Goal: Task Accomplishment & Management: Complete application form

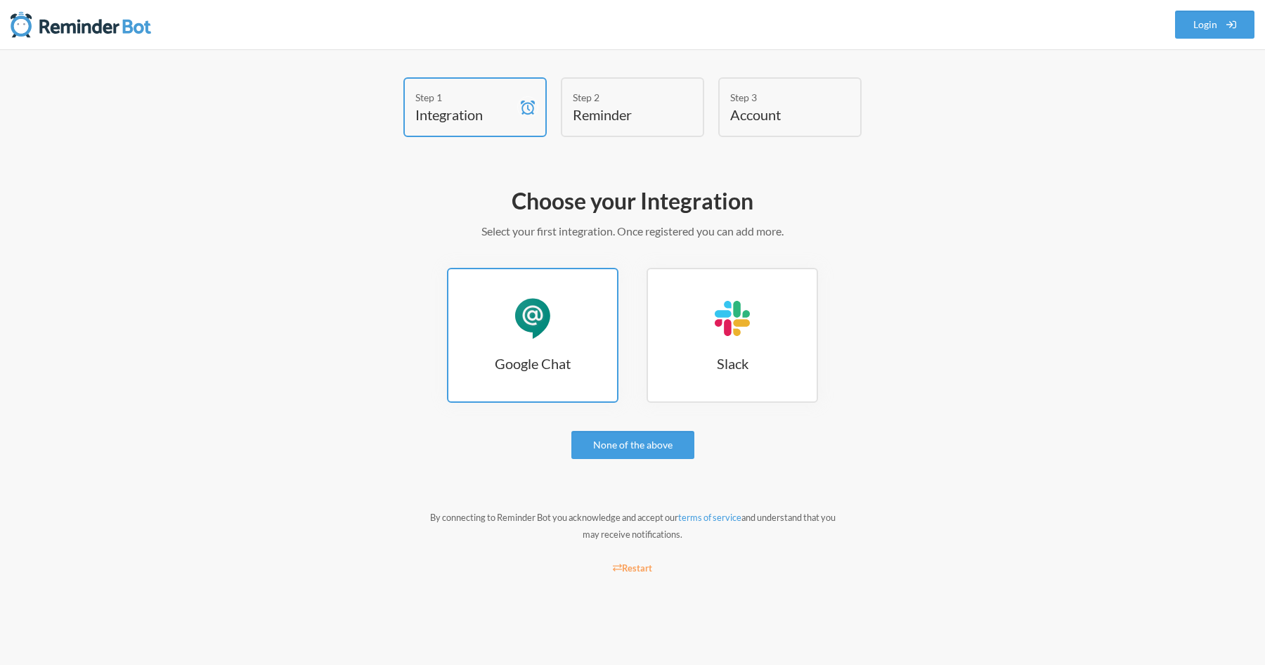
click at [547, 309] on div "Google Chat" at bounding box center [533, 318] width 42 height 42
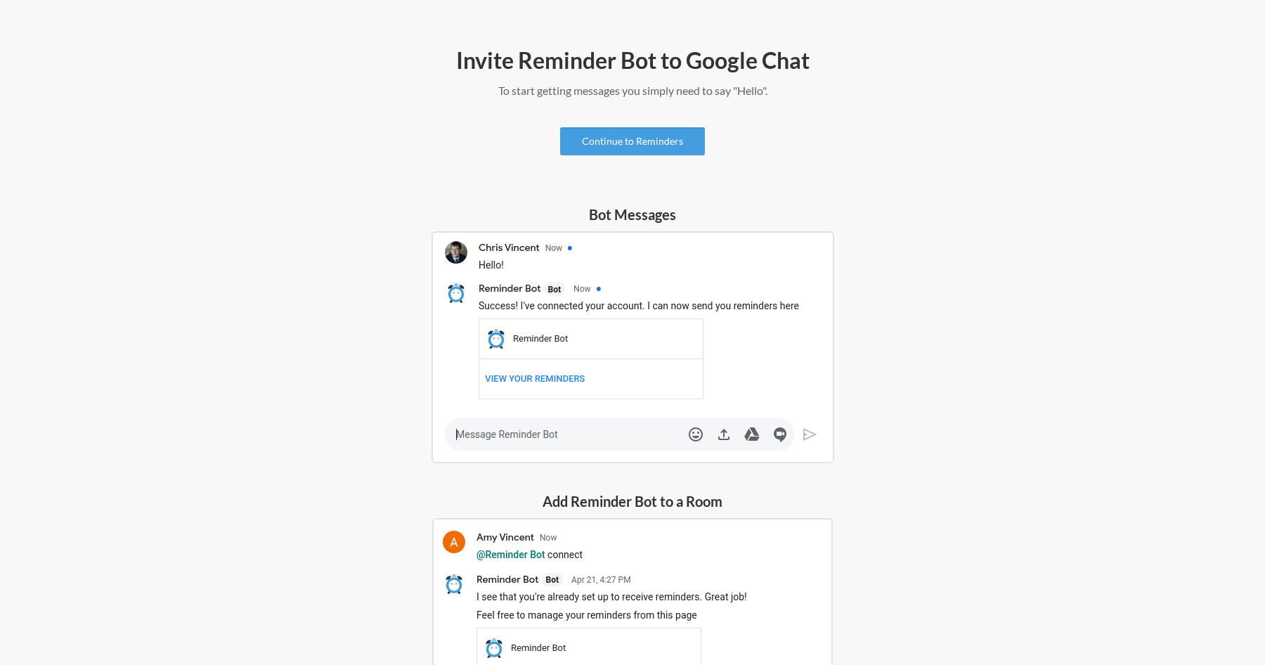
scroll to position [136, 0]
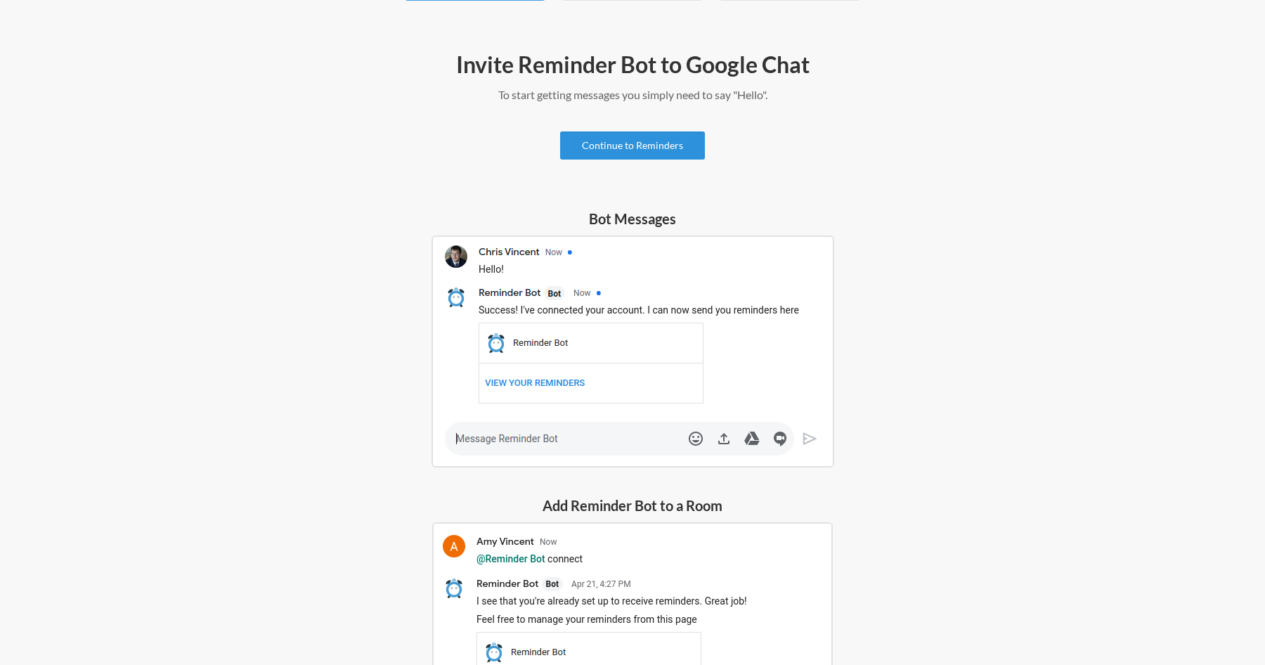
click at [630, 154] on link "Continue to Reminders" at bounding box center [632, 145] width 145 height 28
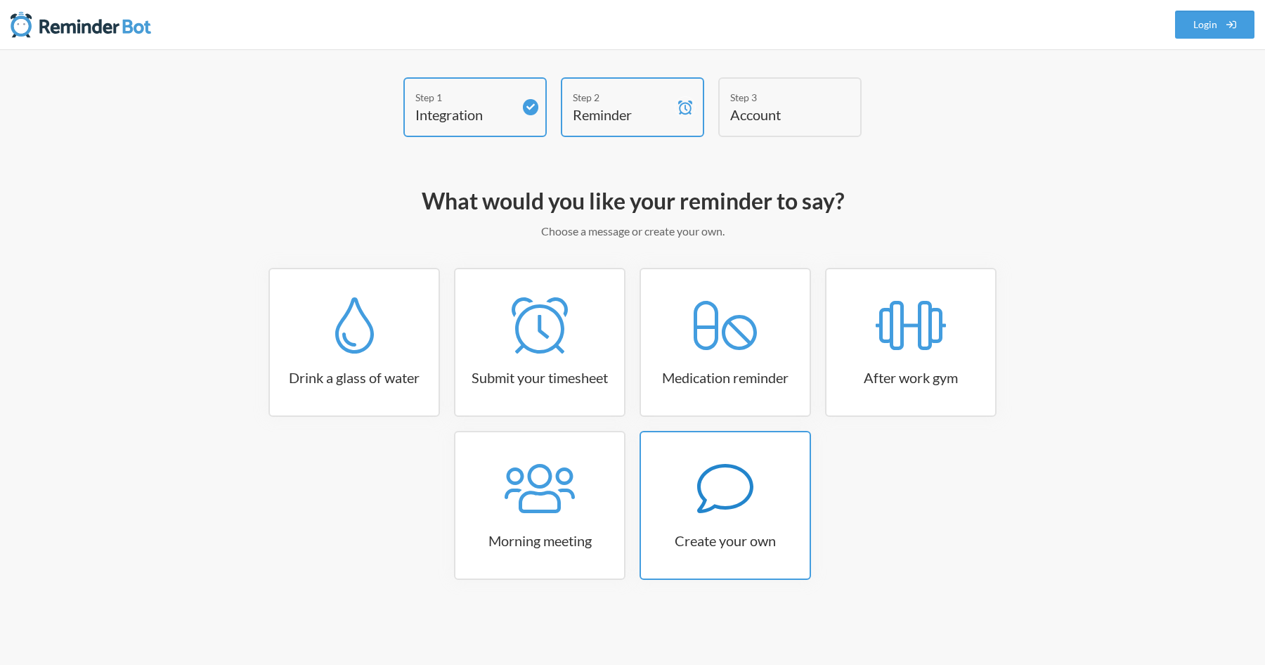
click at [715, 479] on icon at bounding box center [725, 488] width 56 height 56
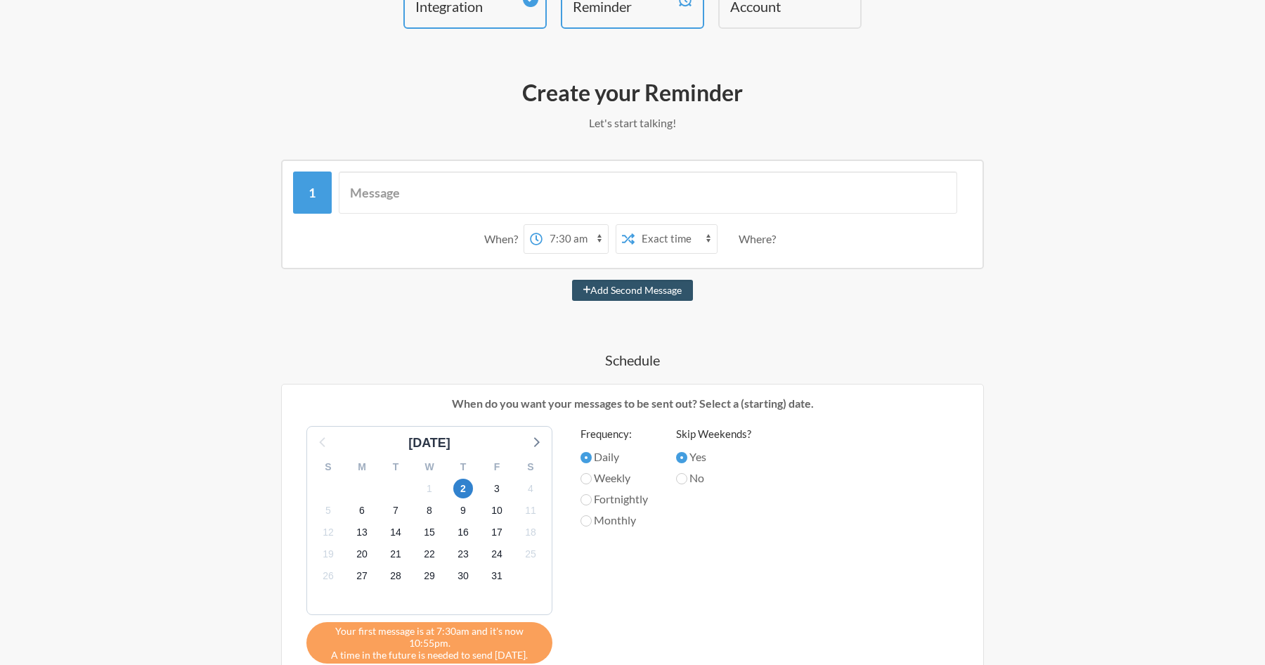
scroll to position [110, 0]
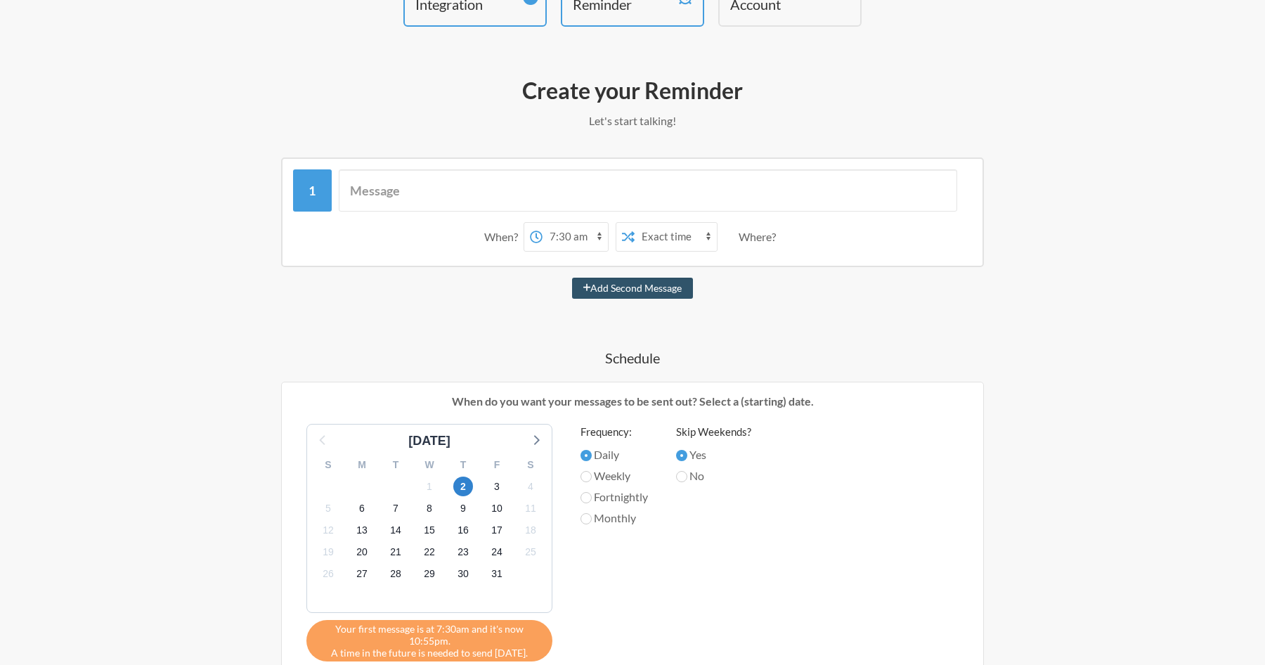
click at [557, 238] on select "12:00 am 12:15 am 12:30 am 12:45 am 1:00 am 1:15 am 1:30 am 1:45 am 2:00 am 2:1…" at bounding box center [575, 237] width 65 height 28
select select "08:30:00"
click at [543, 223] on select "12:00 am 12:15 am 12:30 am 12:45 am 1:00 am 1:15 am 1:30 am 1:45 am 2:00 am 2:1…" at bounding box center [575, 237] width 65 height 28
click at [671, 239] on select "Exact time Random time" at bounding box center [676, 237] width 82 height 28
click at [635, 223] on select "Exact time Random time" at bounding box center [676, 237] width 82 height 28
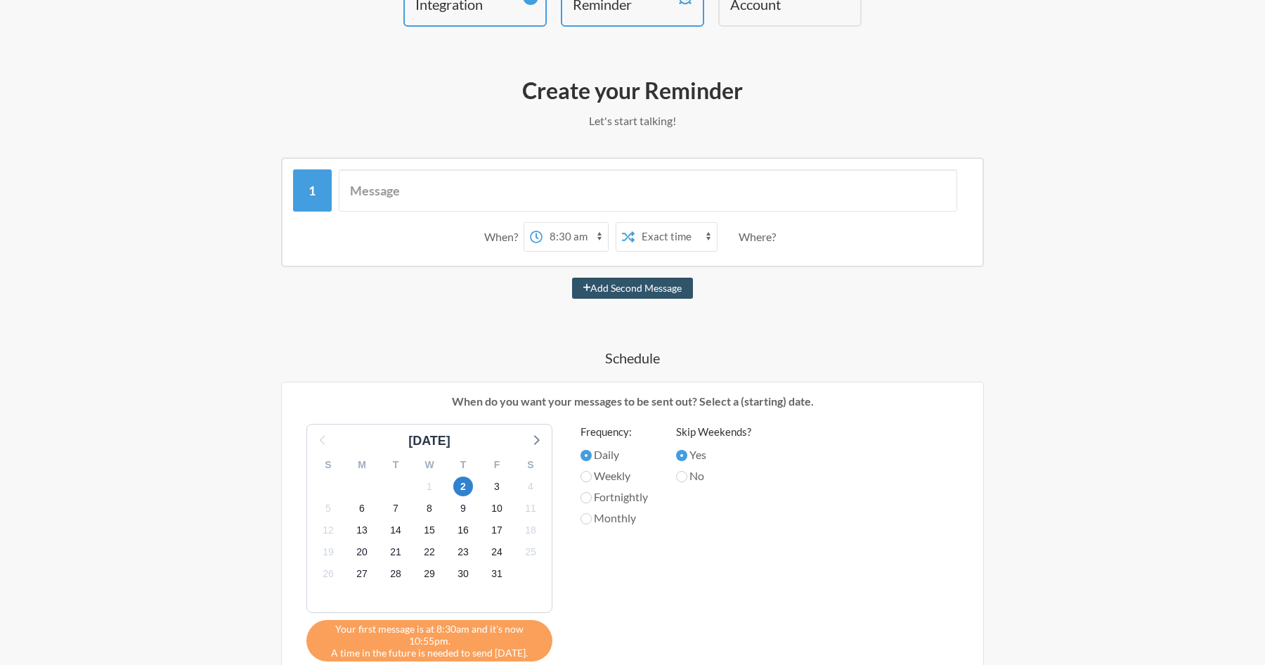
click at [746, 236] on div "Where?" at bounding box center [760, 237] width 43 height 30
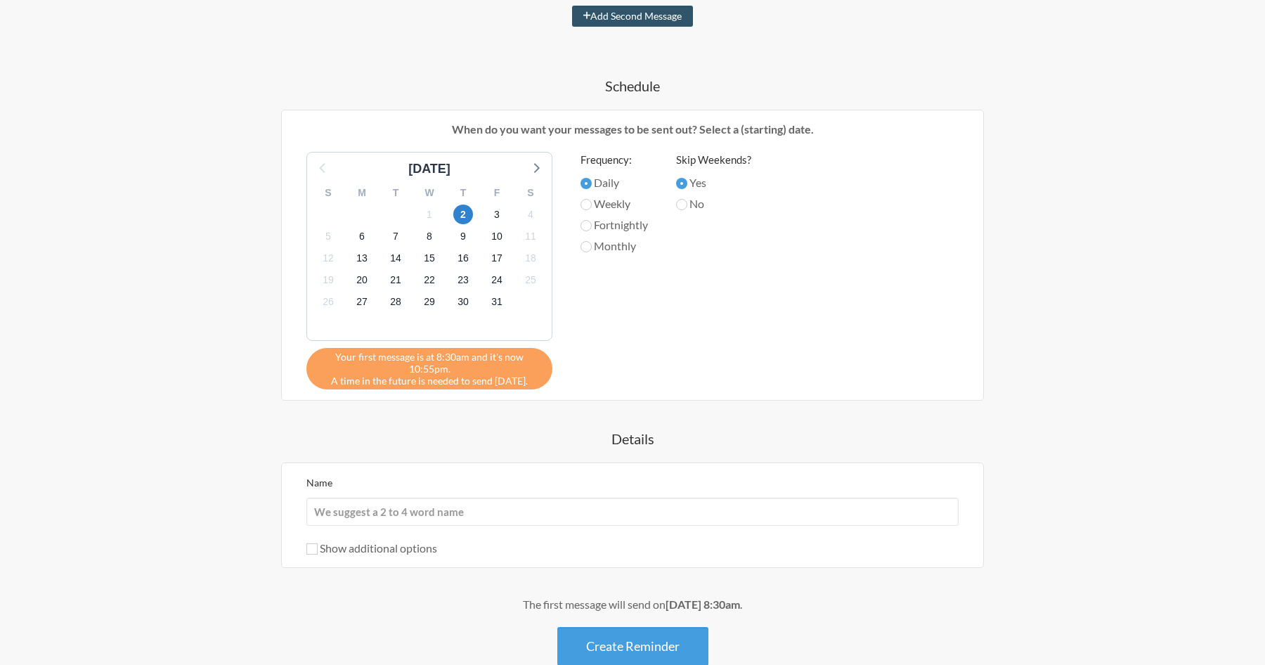
scroll to position [385, 0]
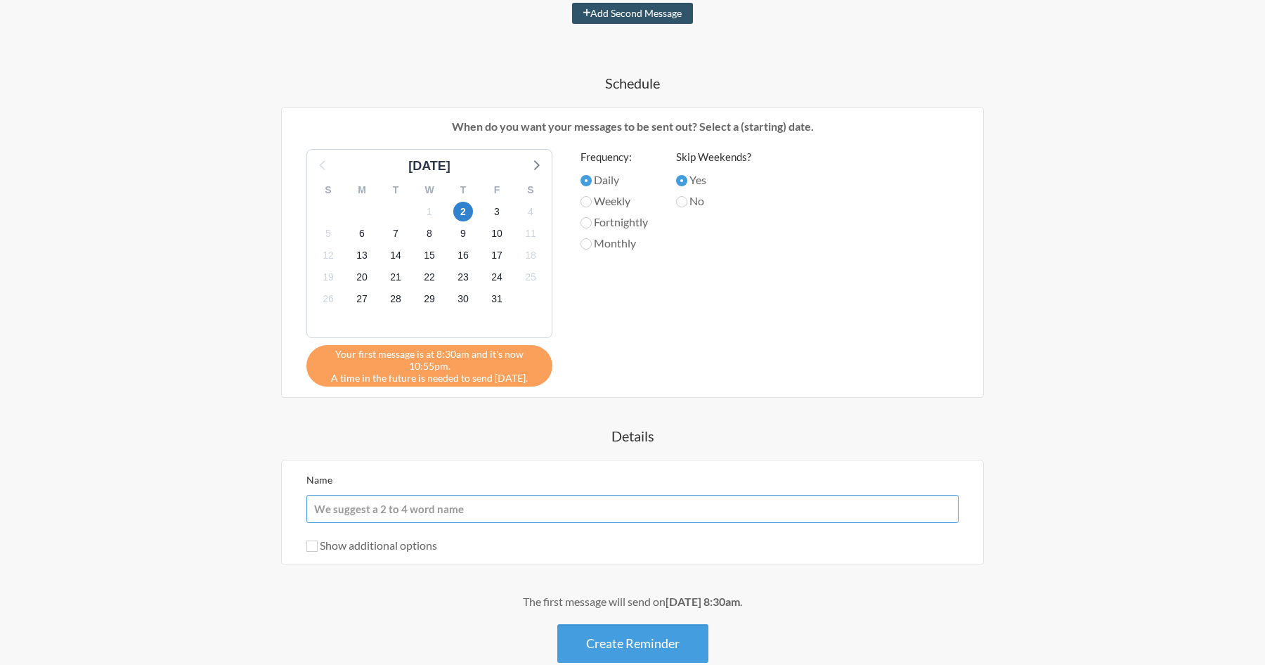
click at [451, 505] on input "Name" at bounding box center [633, 509] width 652 height 28
type input "@"
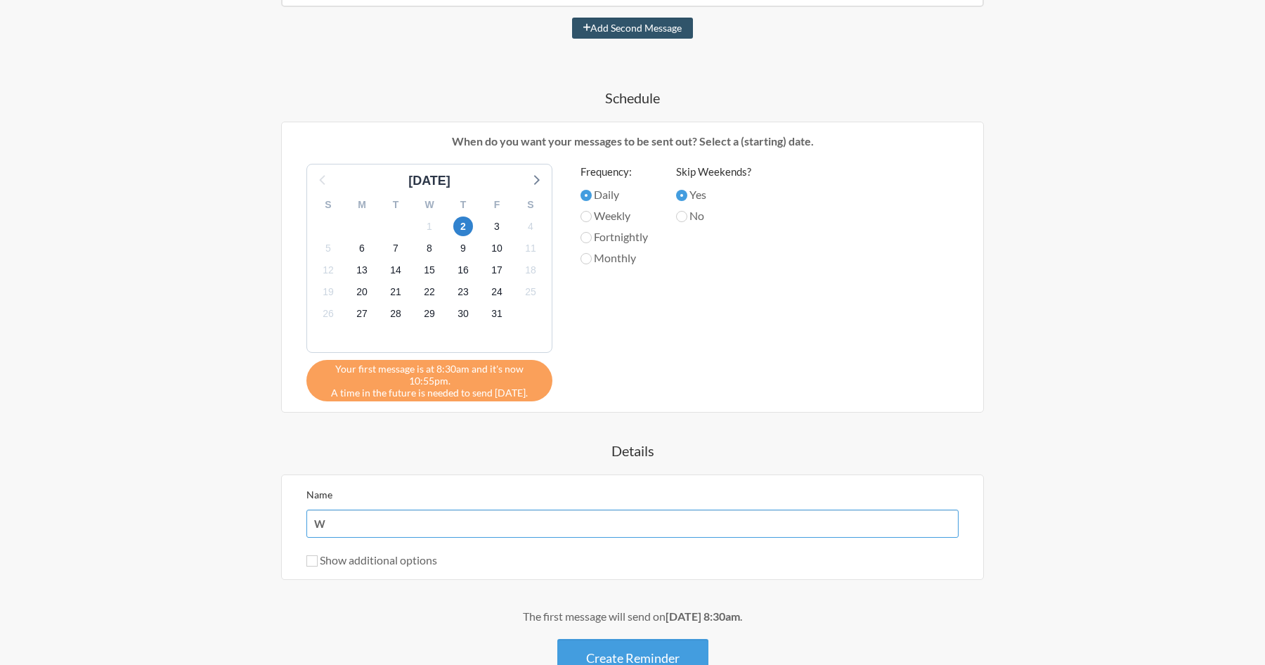
scroll to position [372, 0]
type input "W"
click at [318, 558] on label "Show additional options" at bounding box center [372, 558] width 131 height 13
click at [318, 558] on input "Show additional options" at bounding box center [312, 559] width 11 height 11
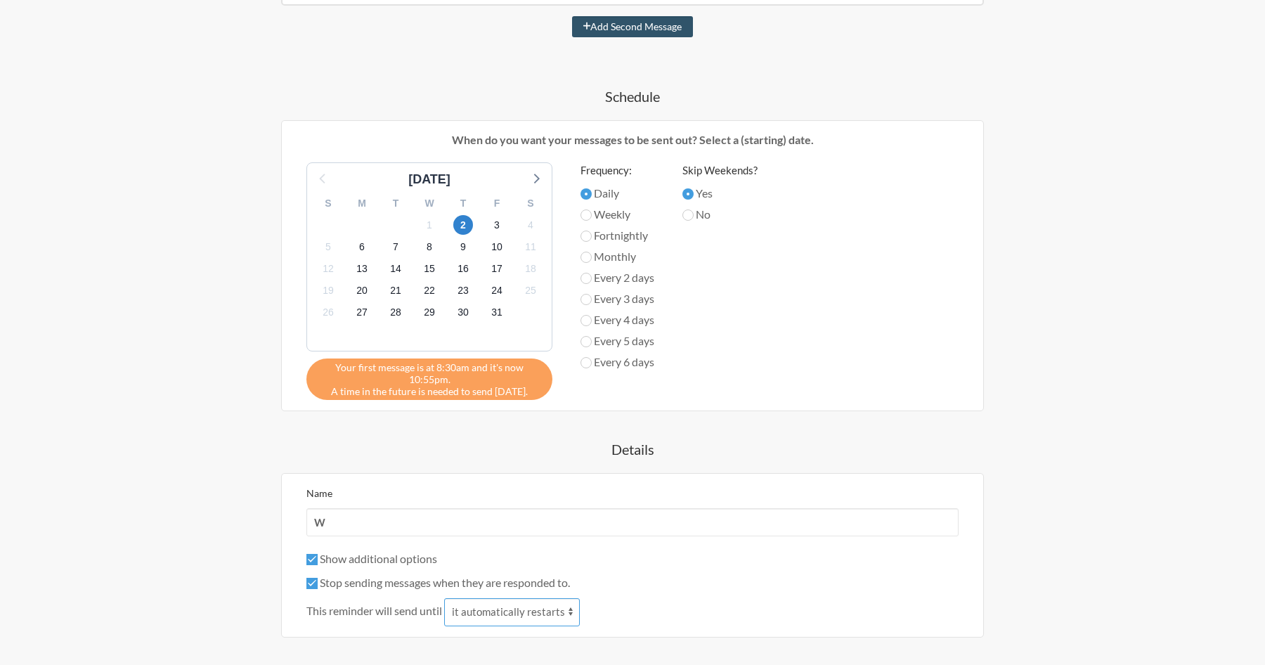
click at [489, 612] on select "it automatically restarts it is replied to" at bounding box center [512, 612] width 136 height 28
click at [311, 559] on input "Show additional options" at bounding box center [312, 559] width 11 height 11
checkbox input "false"
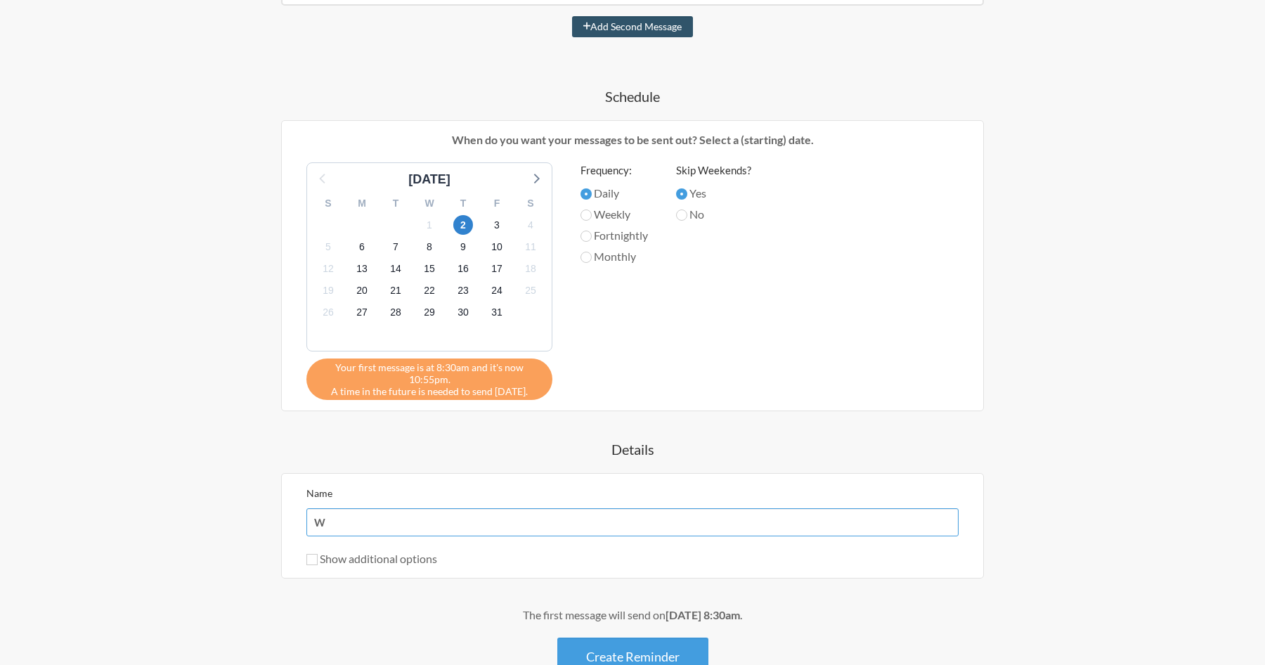
click at [339, 517] on input "W" at bounding box center [633, 522] width 652 height 28
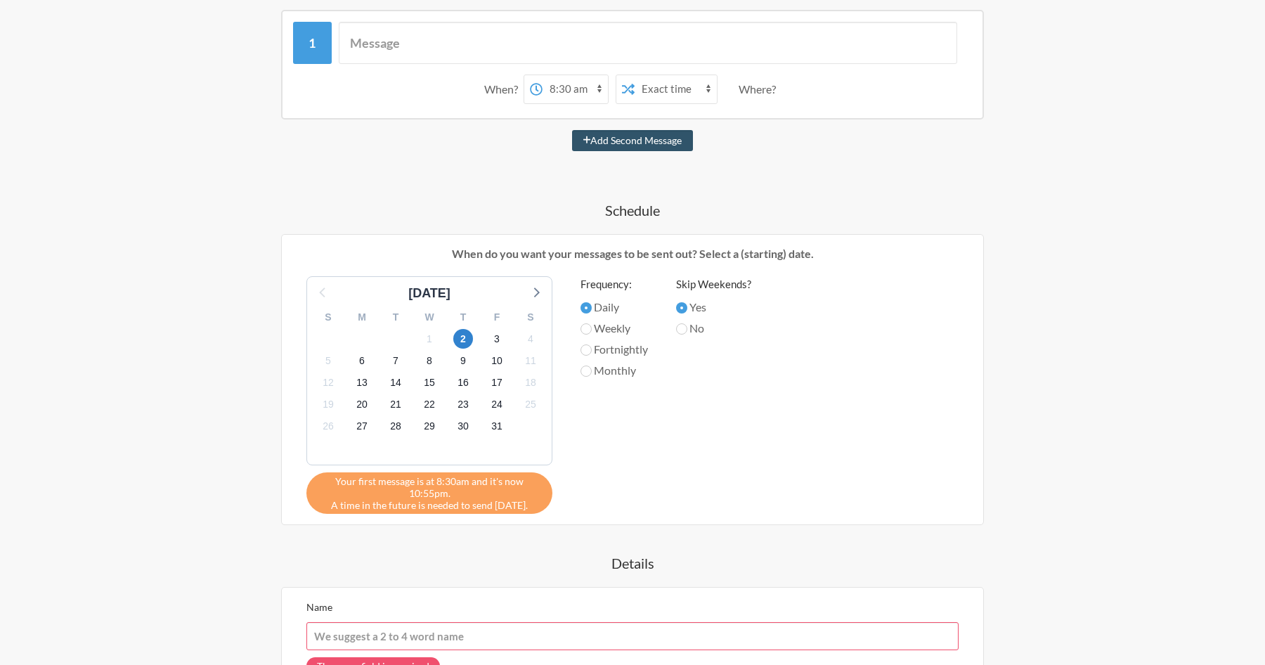
scroll to position [262, 0]
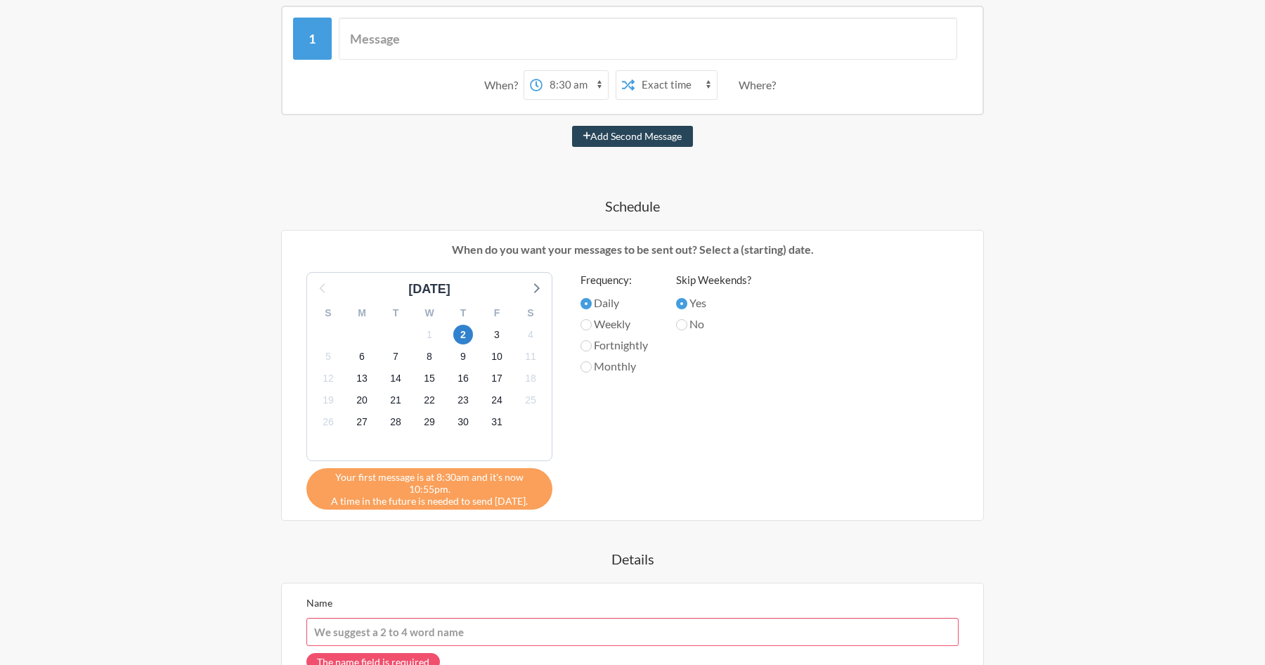
click at [601, 132] on button "Add Second Message" at bounding box center [633, 136] width 122 height 21
select select "09:30:00"
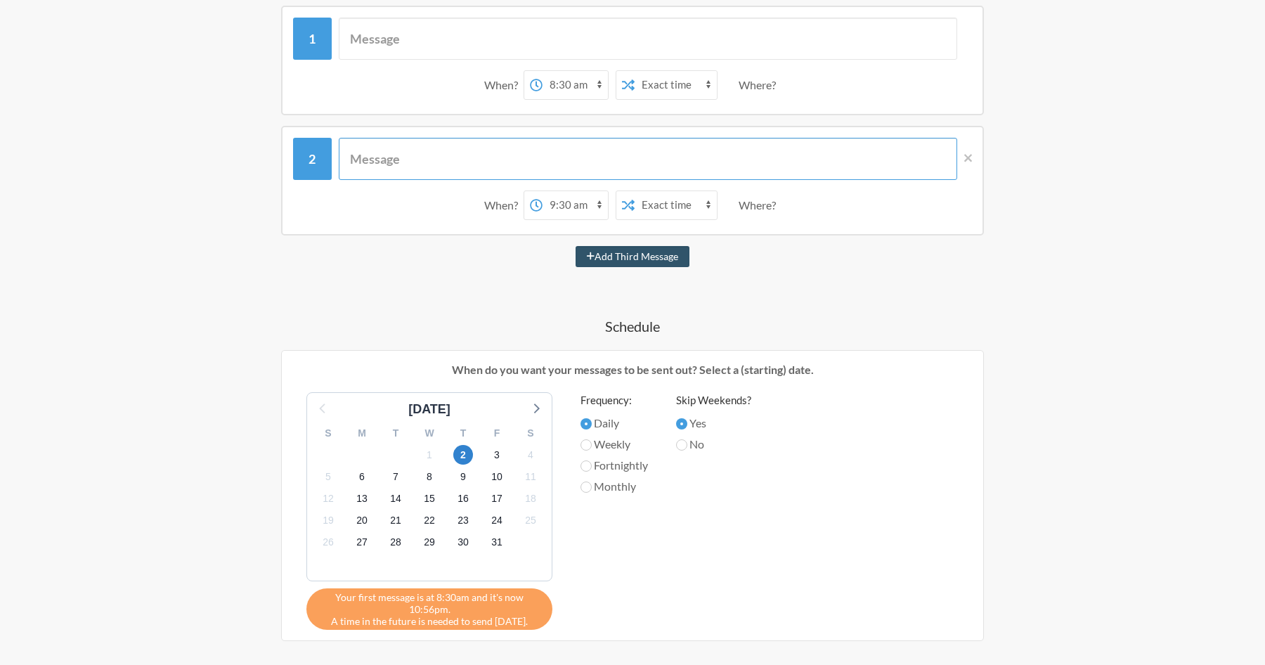
click at [490, 155] on input "text" at bounding box center [648, 159] width 619 height 42
type input "@"
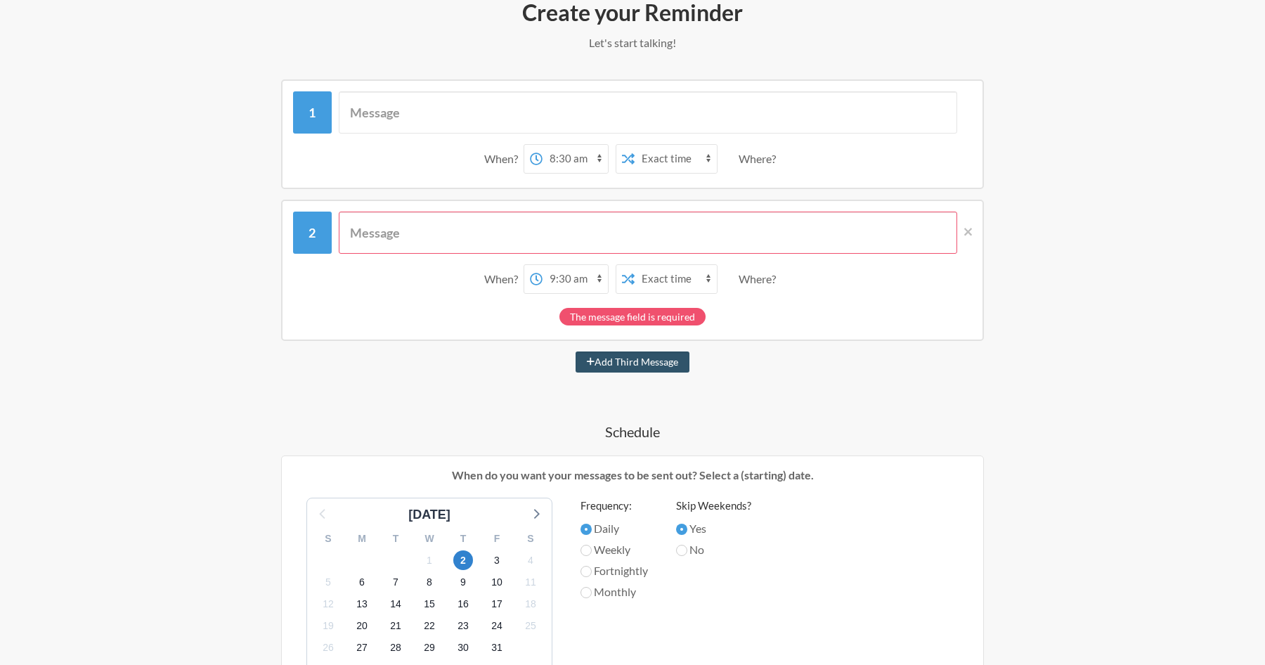
scroll to position [169, 0]
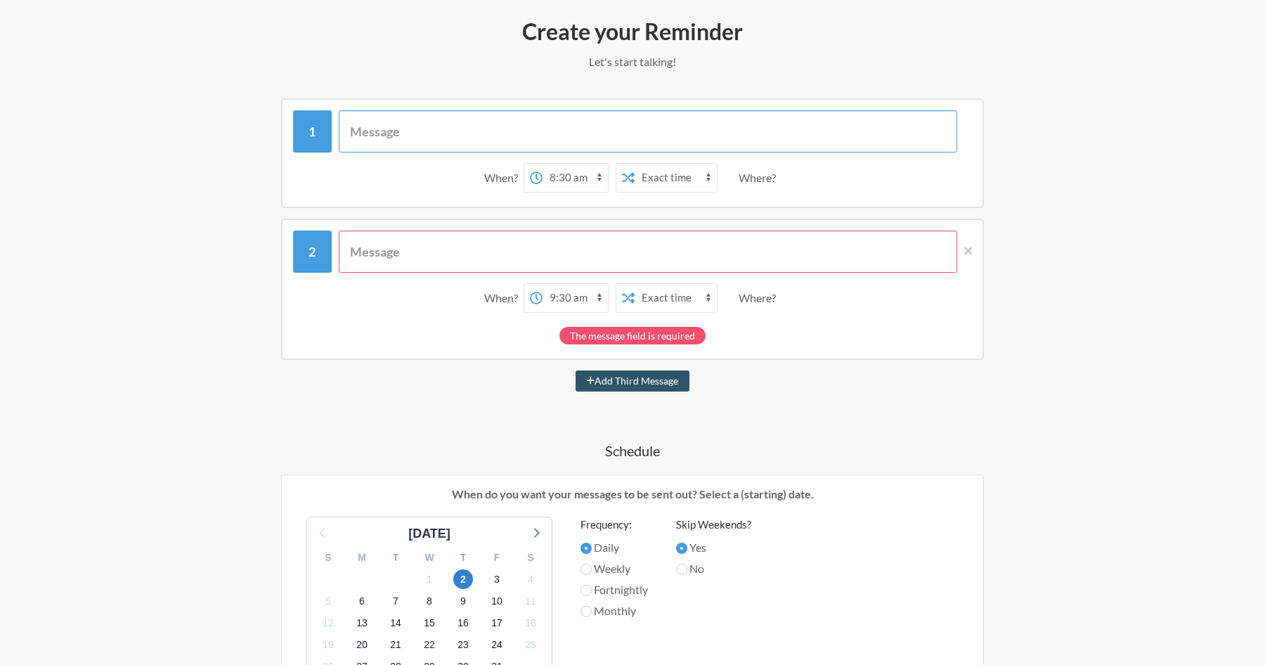
click at [513, 116] on input "text" at bounding box center [648, 131] width 619 height 42
type input "r"
type input "R"
type input "Submit plan task today"
click at [414, 242] on input "text" at bounding box center [648, 252] width 619 height 42
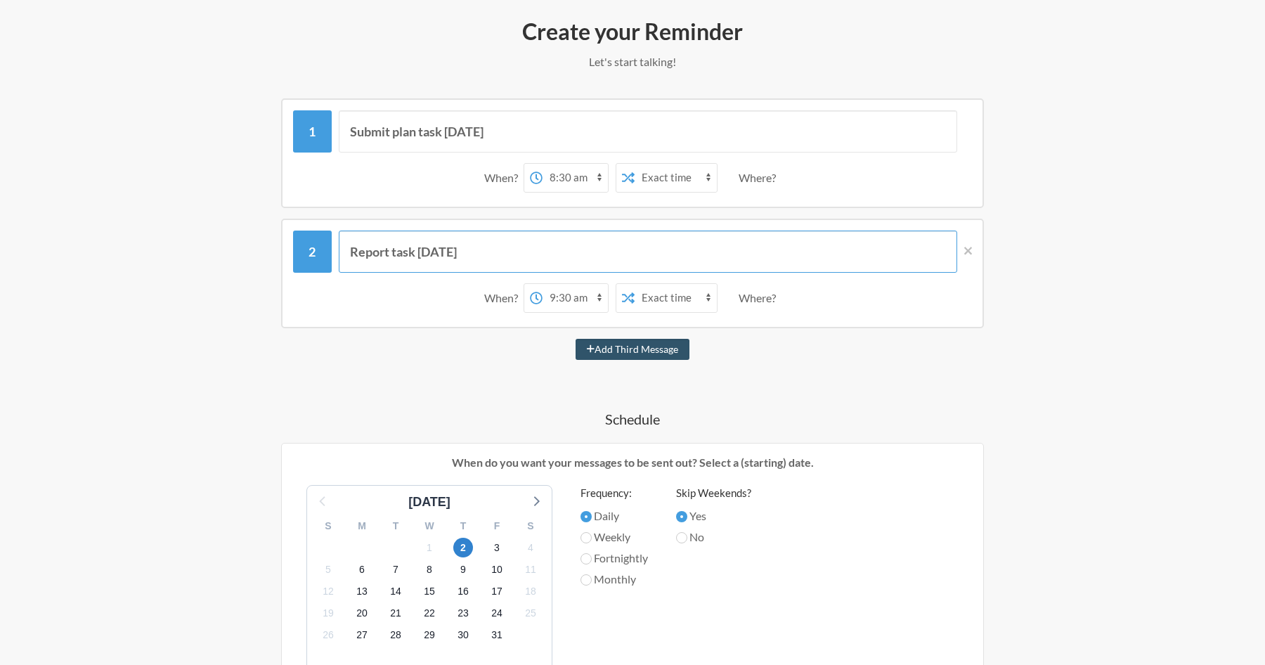
type input "Report task today"
click at [557, 295] on select "12:00 am 12:15 am 12:30 am 12:45 am 1:00 am 1:15 am 1:30 am 1:45 am 2:00 am 2:1…" at bounding box center [575, 298] width 65 height 28
select select "17:00:00"
click at [543, 284] on select "12:00 am 12:15 am 12:30 am 12:45 am 1:00 am 1:15 am 1:30 am 1:45 am 2:00 am 2:1…" at bounding box center [575, 298] width 65 height 28
click at [572, 186] on select "12:00 am 12:15 am 12:30 am 12:45 am 1:00 am 1:15 am 1:30 am 1:45 am 2:00 am 2:1…" at bounding box center [575, 178] width 65 height 28
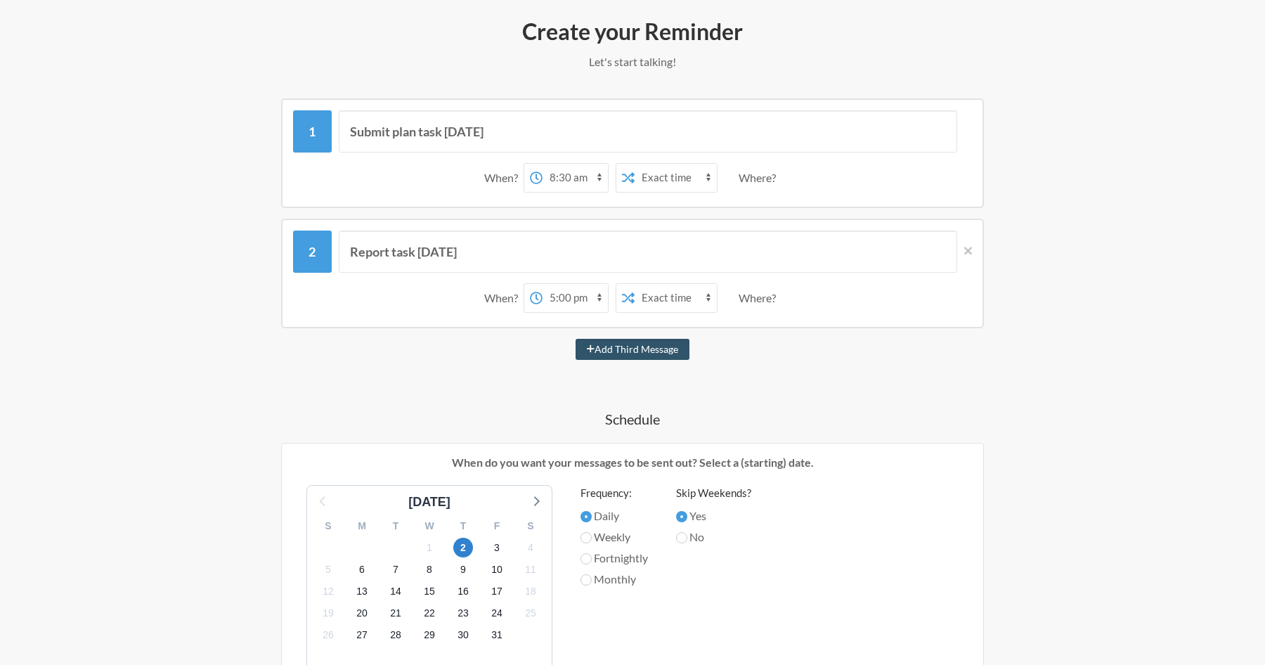
select select "08:15:00"
click at [543, 164] on select "12:00 am 12:15 am 12:30 am 12:45 am 1:00 am 1:15 am 1:30 am 1:45 am 2:00 am 2:1…" at bounding box center [575, 178] width 65 height 28
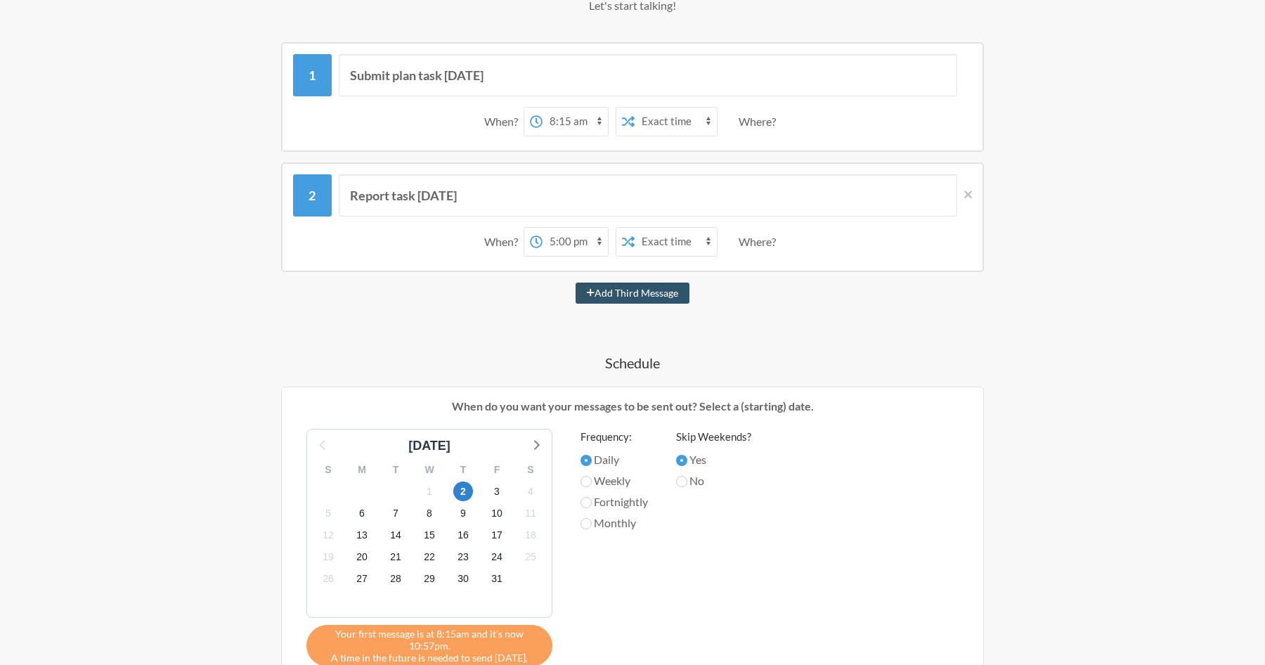
scroll to position [222, 0]
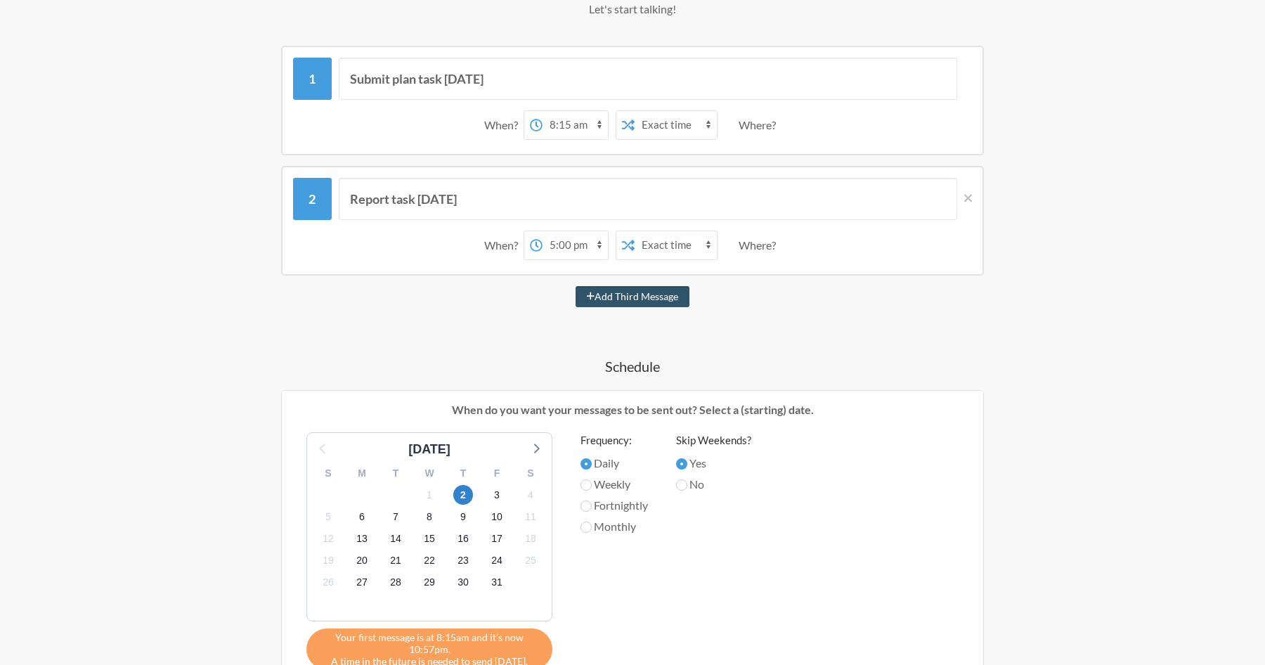
click at [756, 127] on div "Where?" at bounding box center [760, 125] width 43 height 30
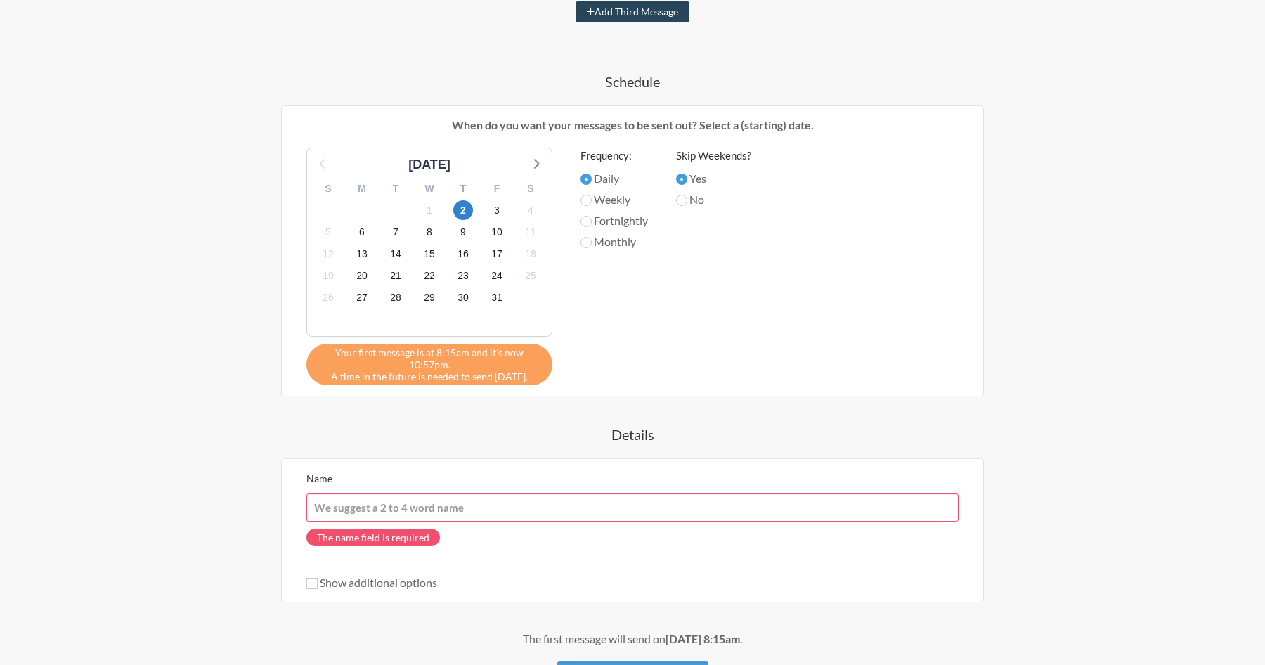
scroll to position [510, 0]
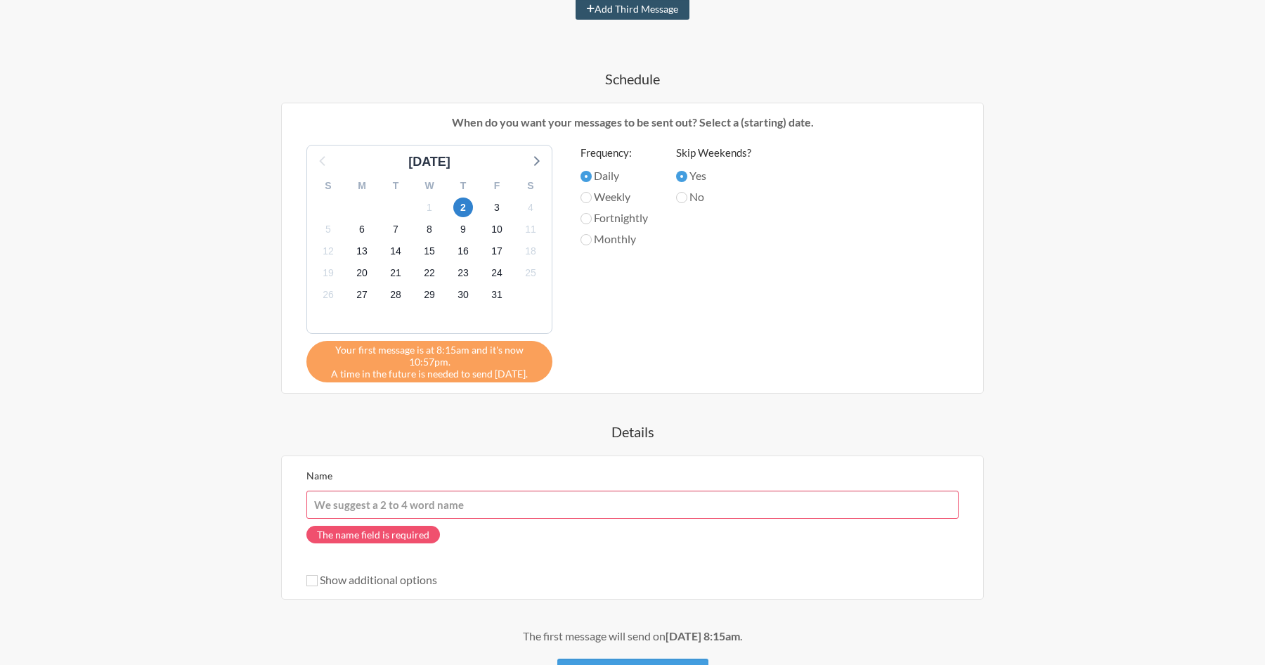
click at [474, 509] on input "Name" at bounding box center [633, 505] width 652 height 28
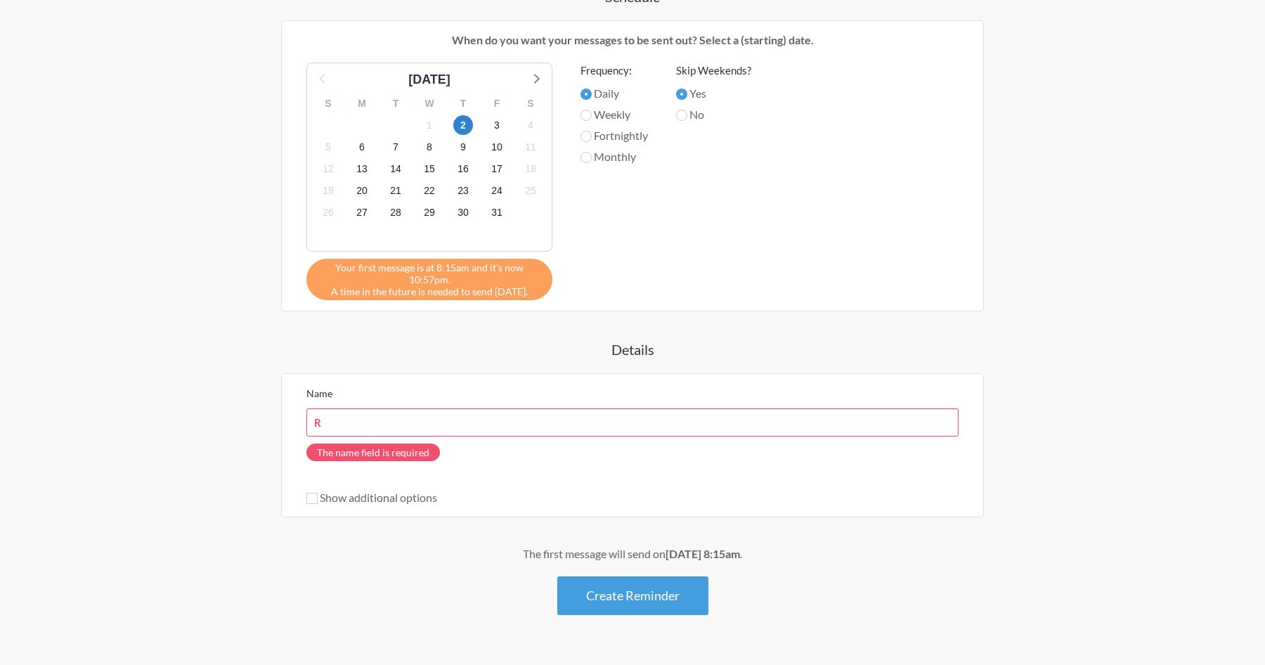
scroll to position [587, 0]
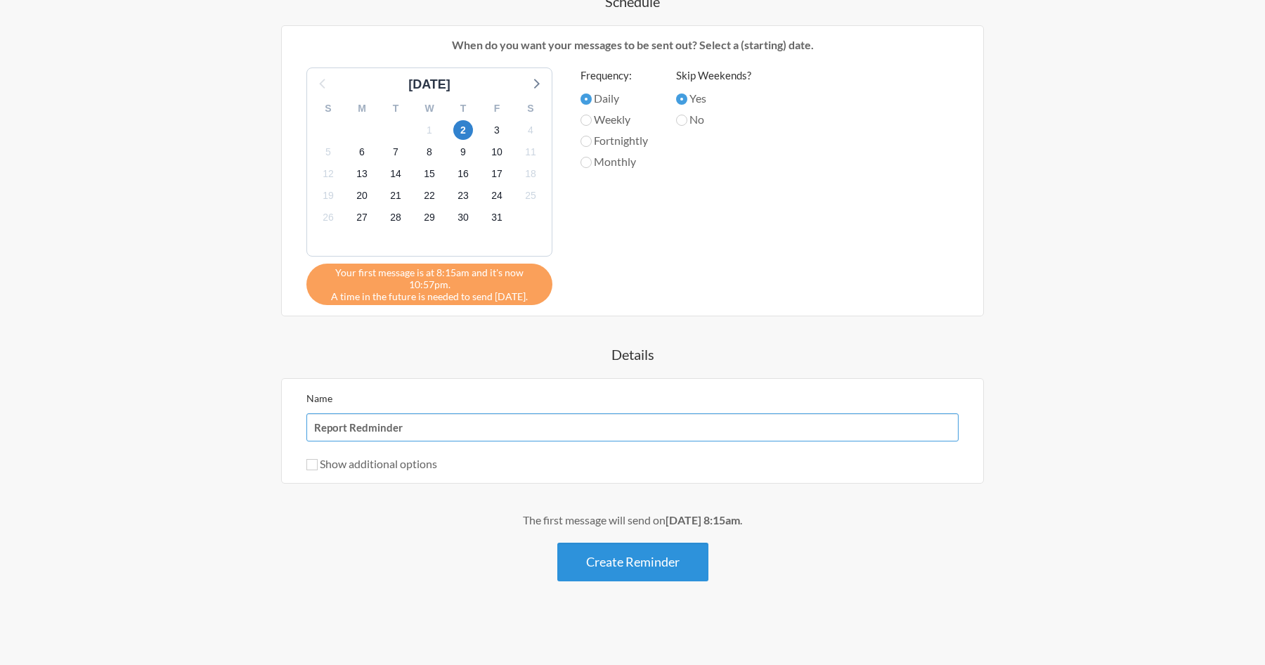
type input "Report Redminder"
click at [650, 560] on button "Create Reminder" at bounding box center [632, 562] width 151 height 39
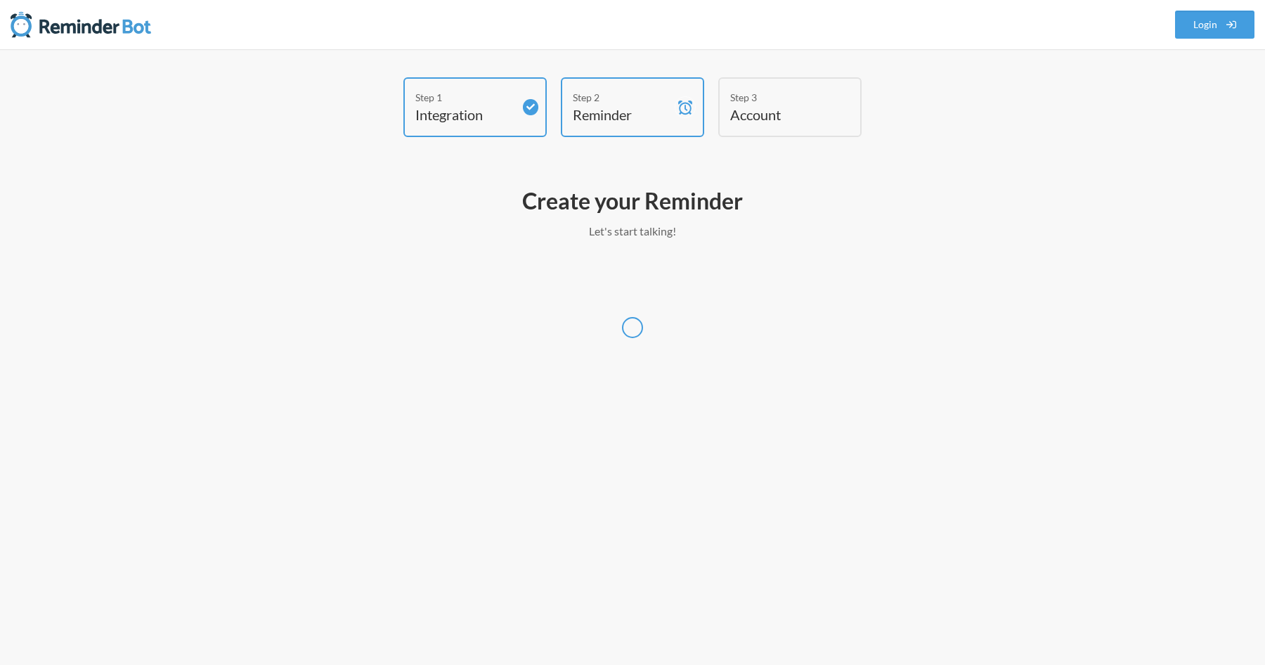
select select "UTC"
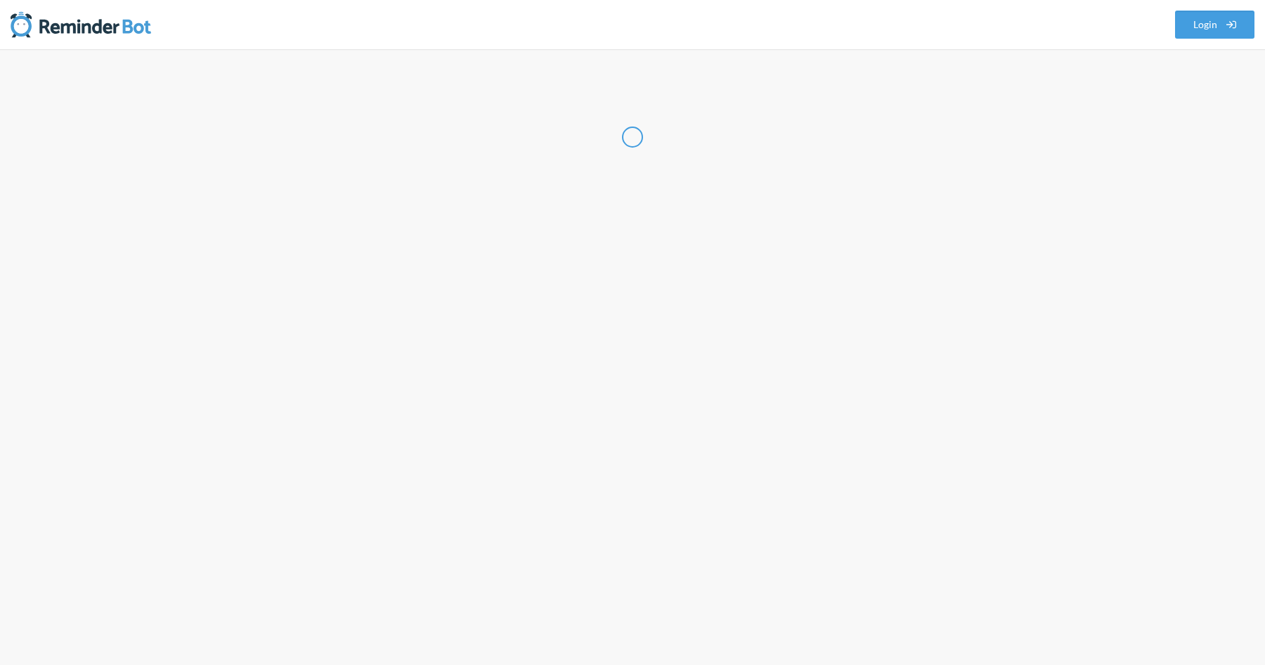
select select "VN"
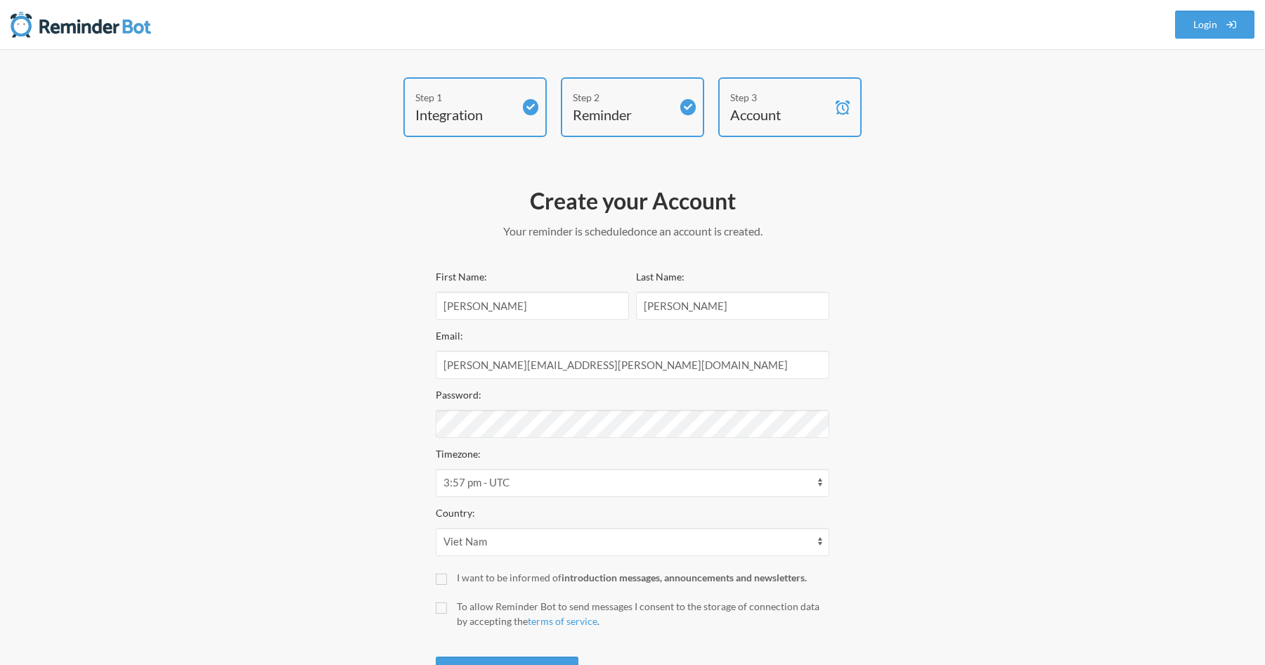
scroll to position [65, 0]
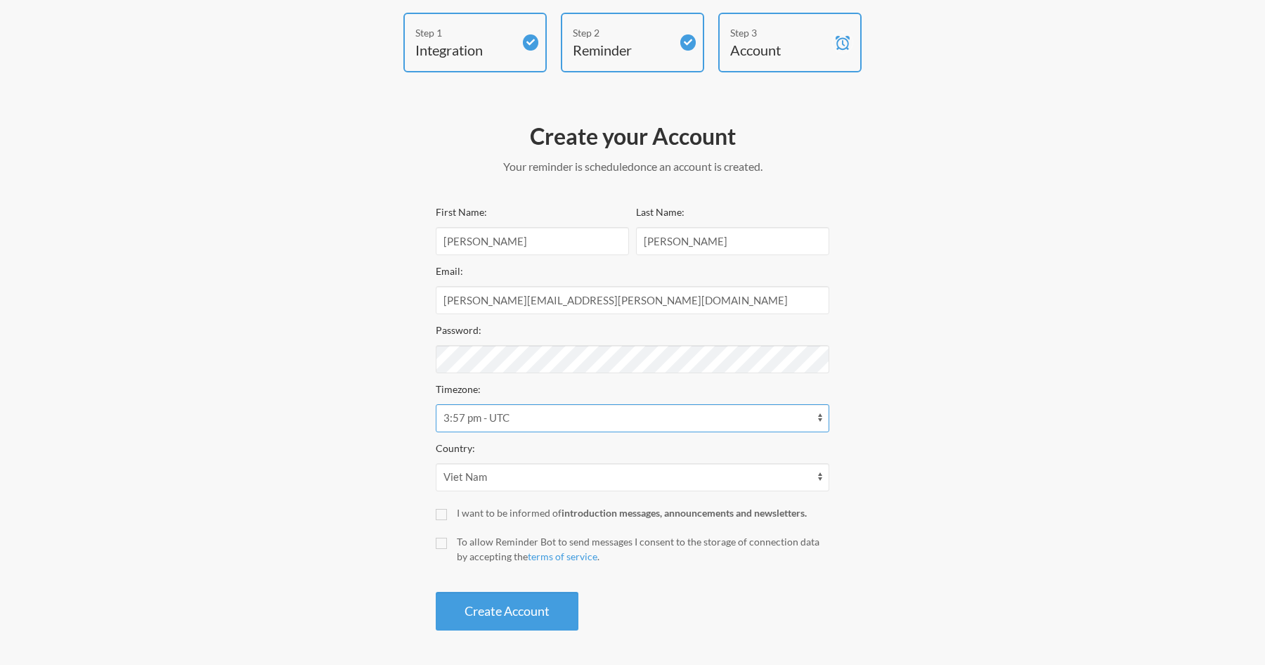
click at [486, 415] on select "12:42 am - Australia/Eucla 12:57 am - Asia/Chita 12:57 am - Asia/Dili 12:57 am …" at bounding box center [633, 418] width 394 height 28
click at [442, 510] on input "I want to be informed of introduction messages, announcements and newsletters." at bounding box center [441, 514] width 11 height 11
checkbox input "true"
click at [440, 550] on label "To allow Reminder Bot to send messages I consent to the storage of connection d…" at bounding box center [633, 549] width 394 height 30
click at [440, 549] on input "To allow Reminder Bot to send messages I consent to the storage of connection d…" at bounding box center [441, 543] width 11 height 11
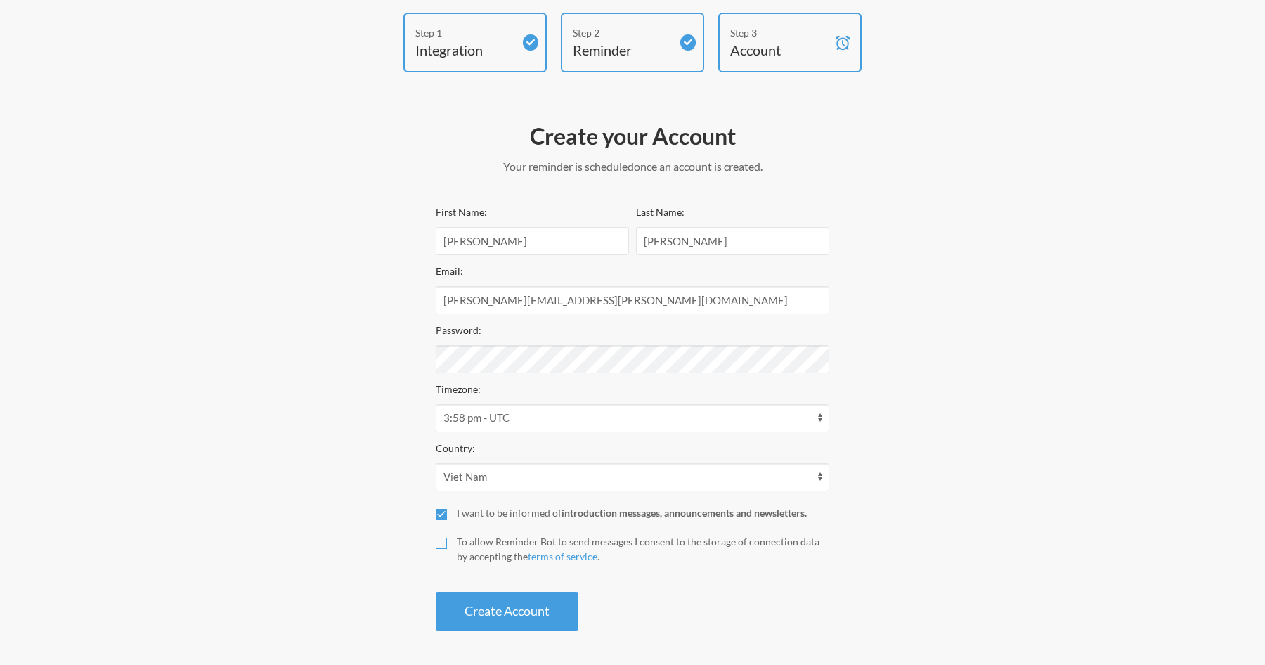
checkbox input "true"
click at [526, 420] on select "12:43 am - Australia/Eucla 12:58 am - Asia/Chita 12:58 am - Asia/Dili 12:58 am …" at bounding box center [633, 418] width 394 height 28
select select "Asia/Ho_Chi_Minh"
click at [436, 404] on select "12:43 am - Australia/Eucla 12:58 am - Asia/Chita 12:58 am - Asia/Dili 12:58 am …" at bounding box center [633, 418] width 394 height 28
click at [484, 608] on button "Create Account" at bounding box center [507, 611] width 143 height 39
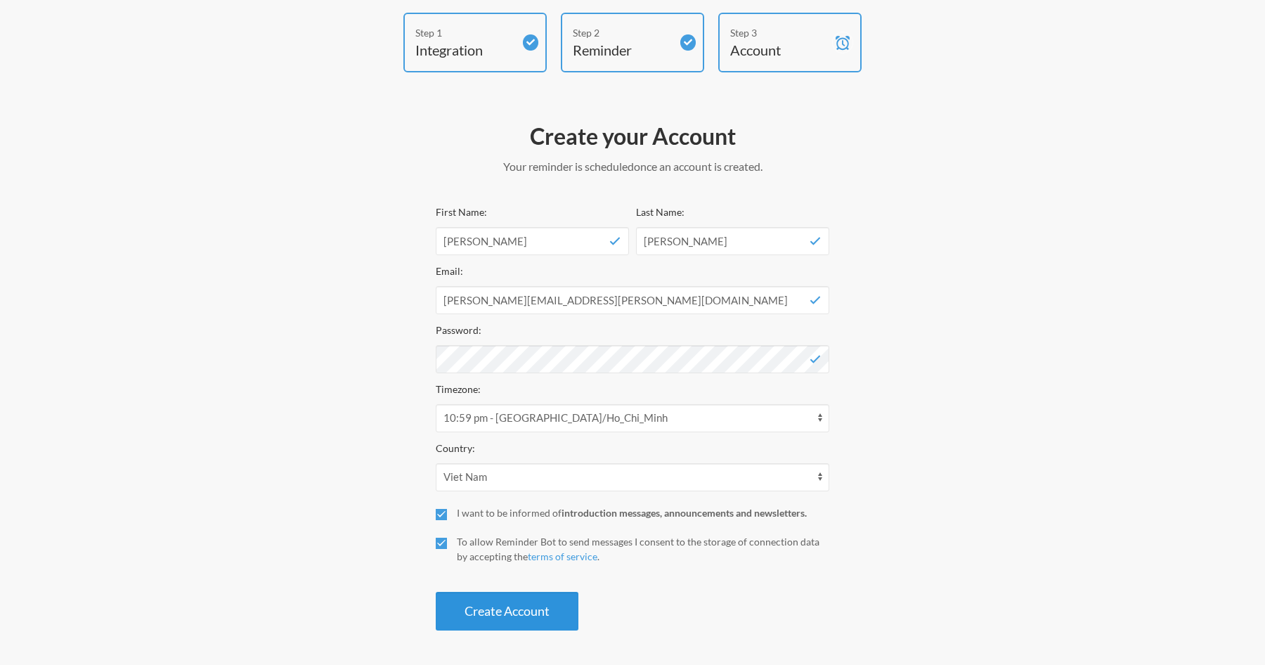
click at [508, 603] on button "Create Account" at bounding box center [507, 611] width 143 height 39
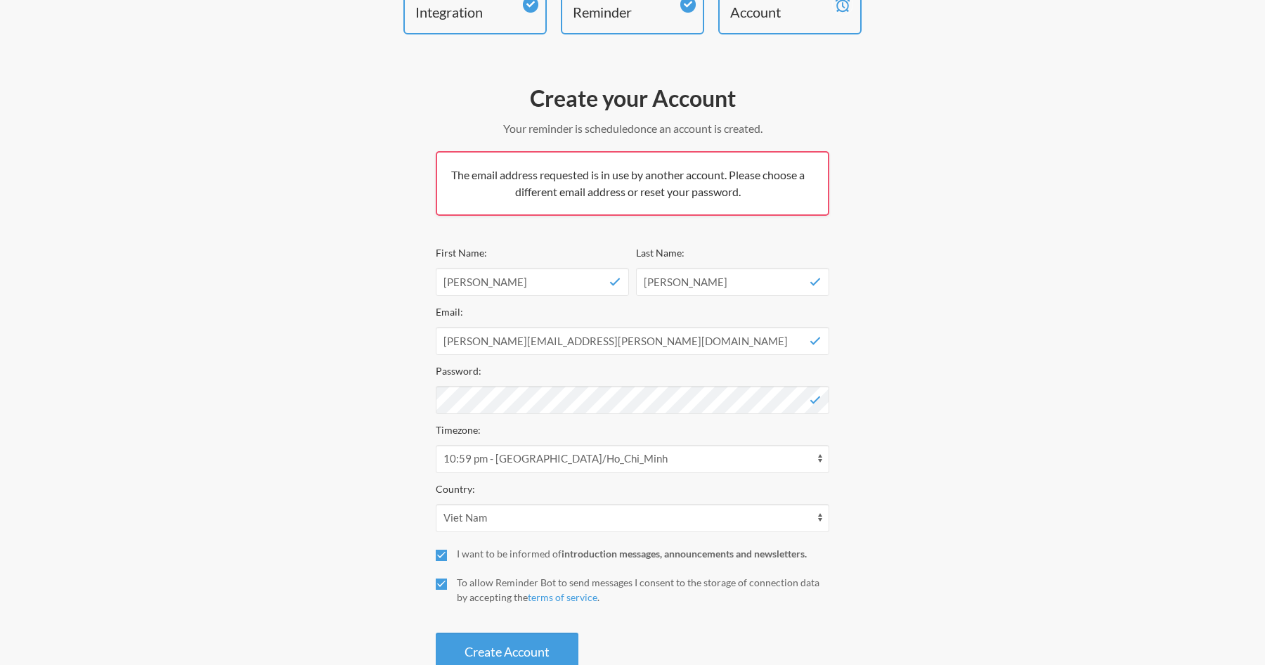
scroll to position [143, 0]
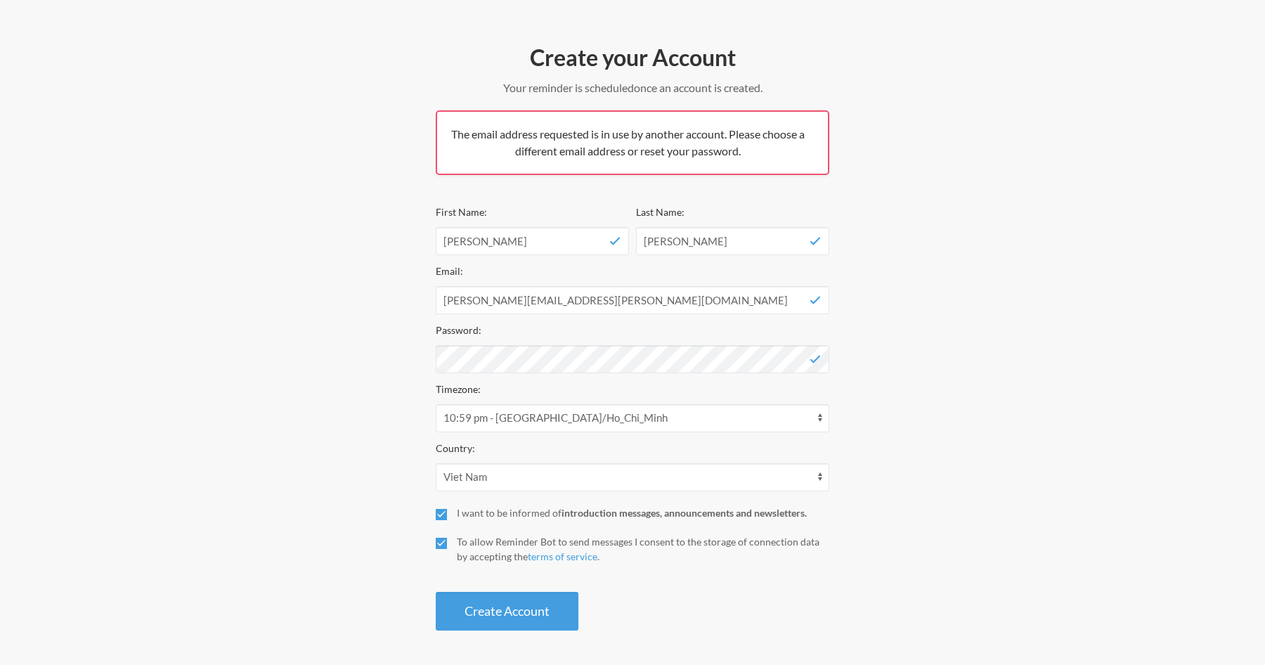
click at [568, 134] on span "The email address requested is in use by another account. Please choose a diffe…" at bounding box center [628, 142] width 354 height 30
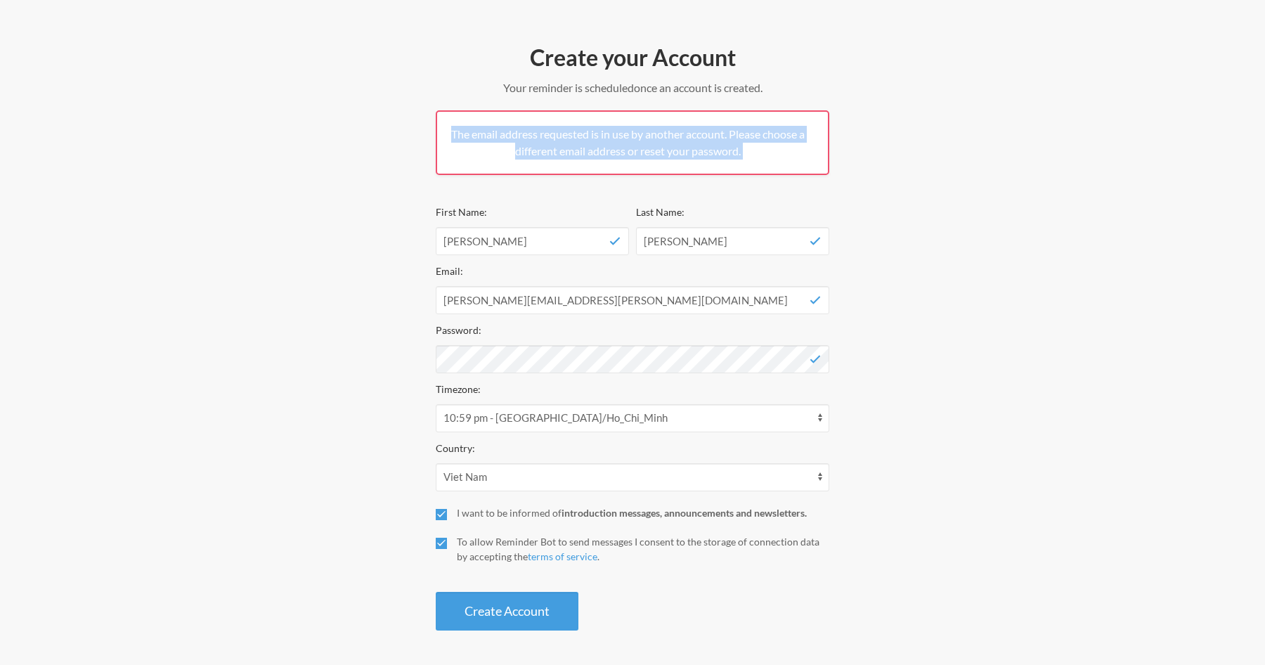
copy div "The email address requested is in use by another account. Please choose a diffe…"
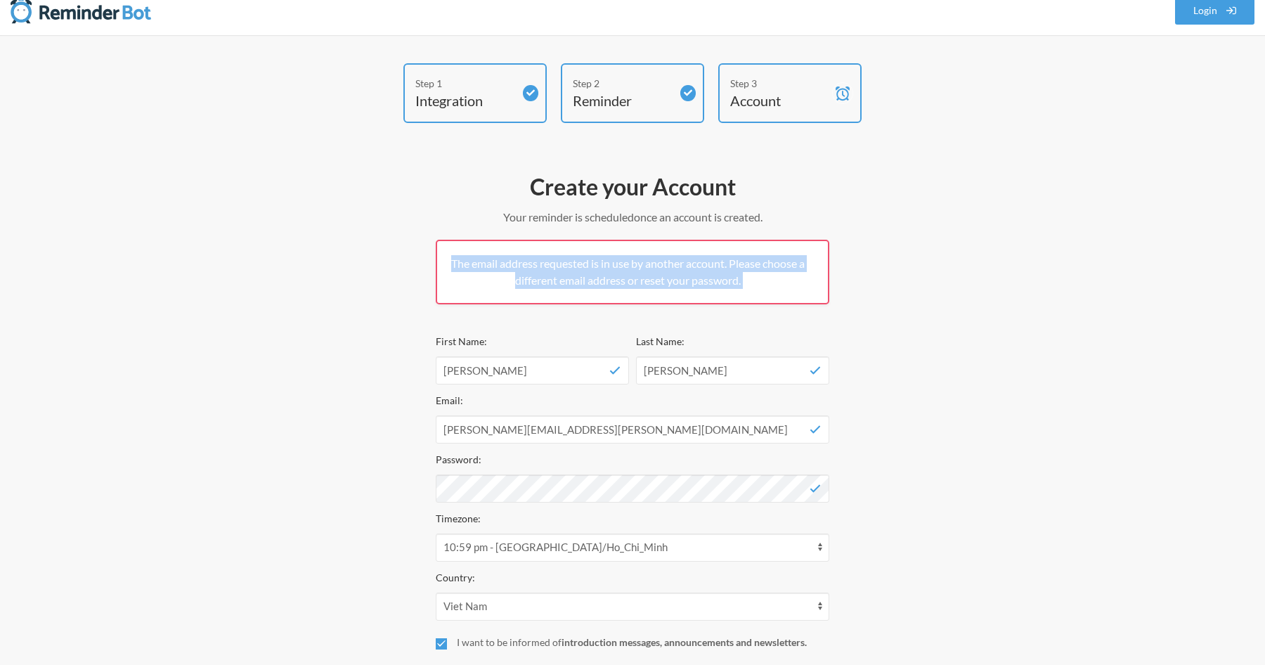
scroll to position [0, 0]
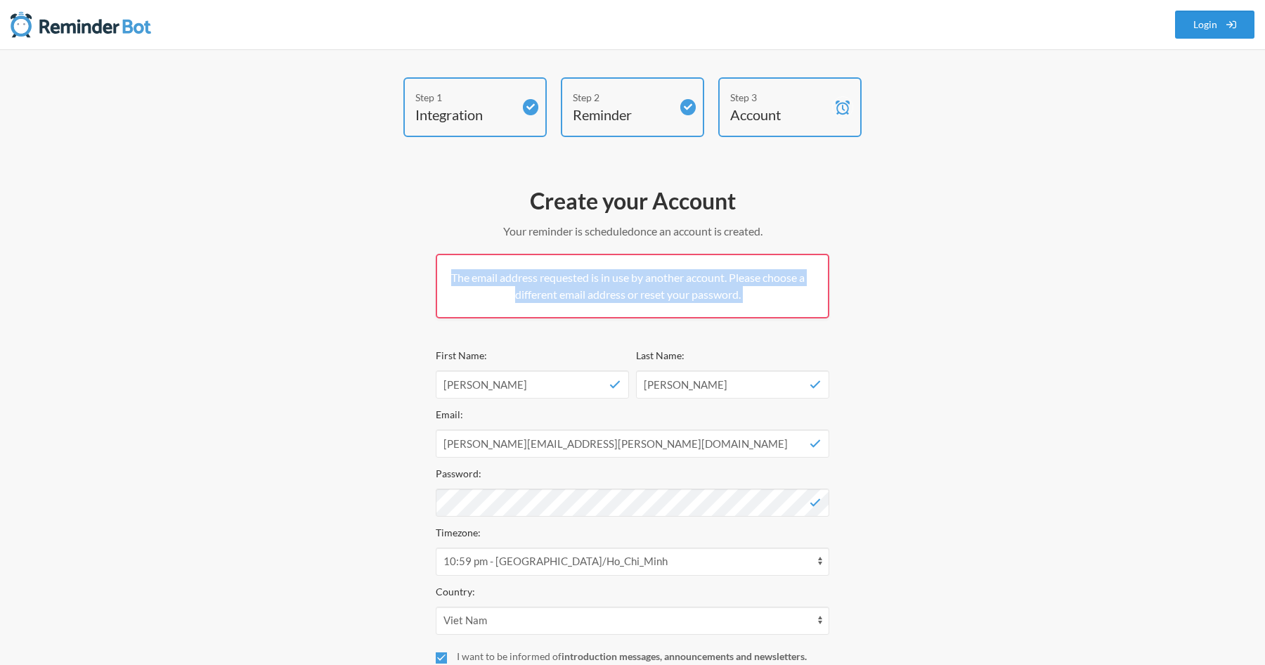
click at [1213, 33] on link "Login" at bounding box center [1215, 25] width 80 height 28
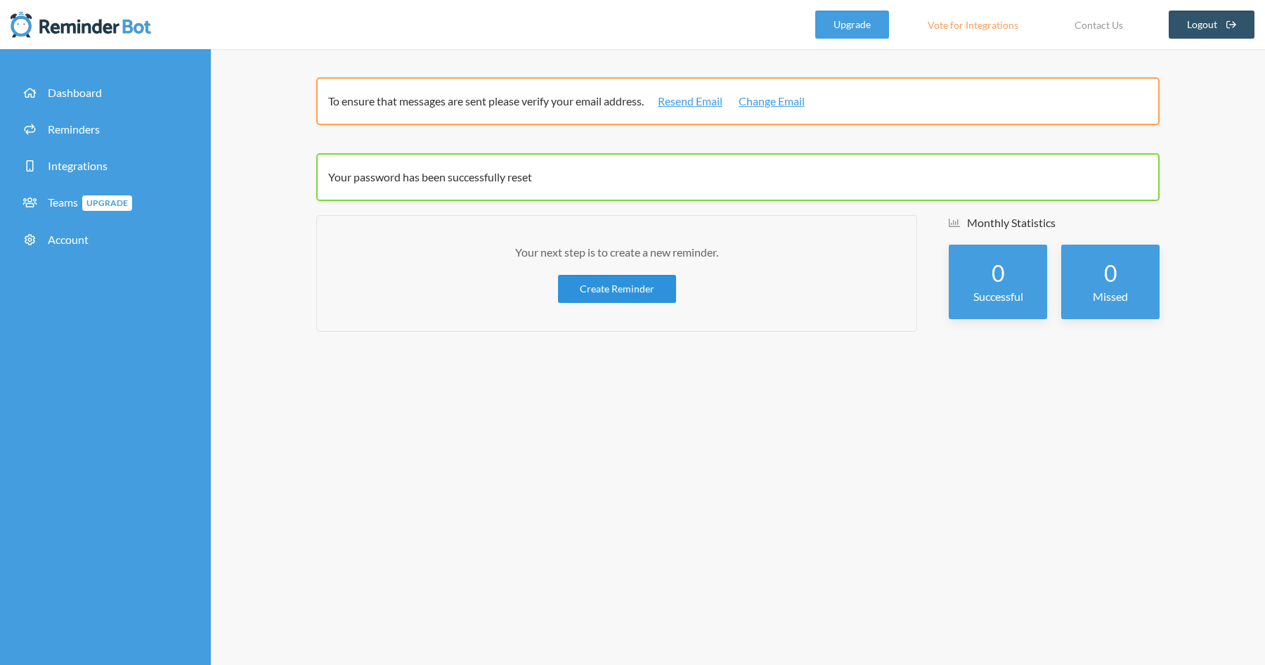
click at [620, 299] on link "Create Reminder" at bounding box center [617, 289] width 118 height 28
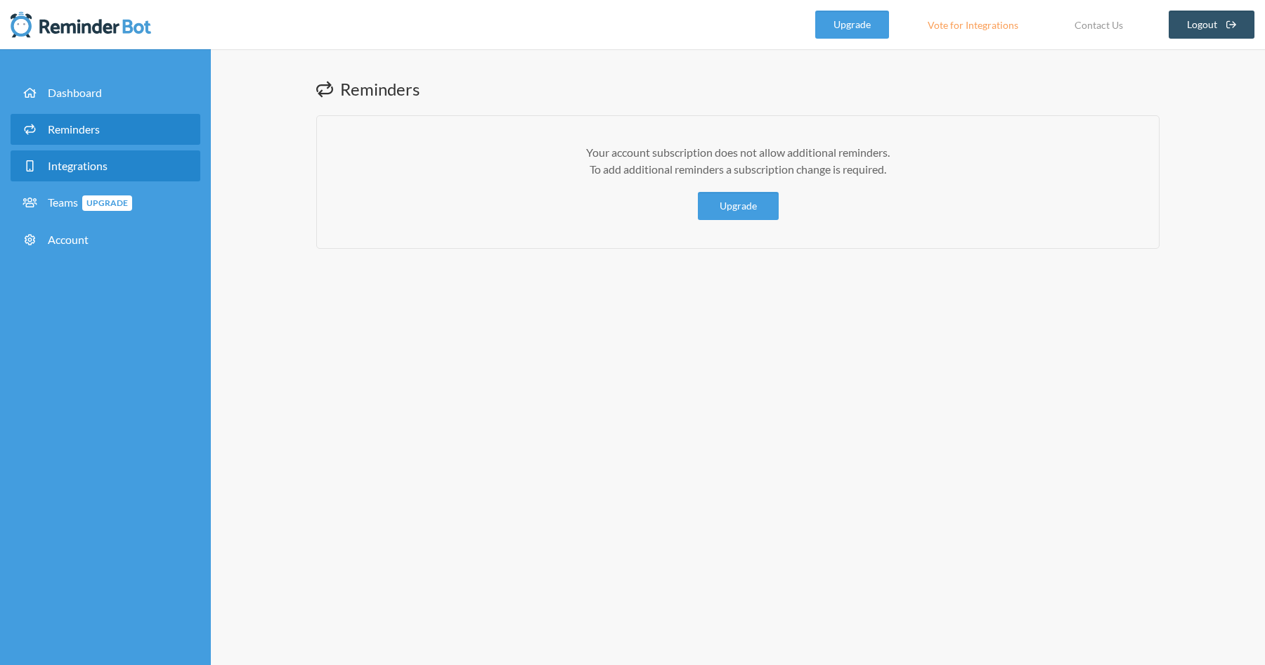
click at [92, 155] on link "Integrations" at bounding box center [106, 165] width 190 height 31
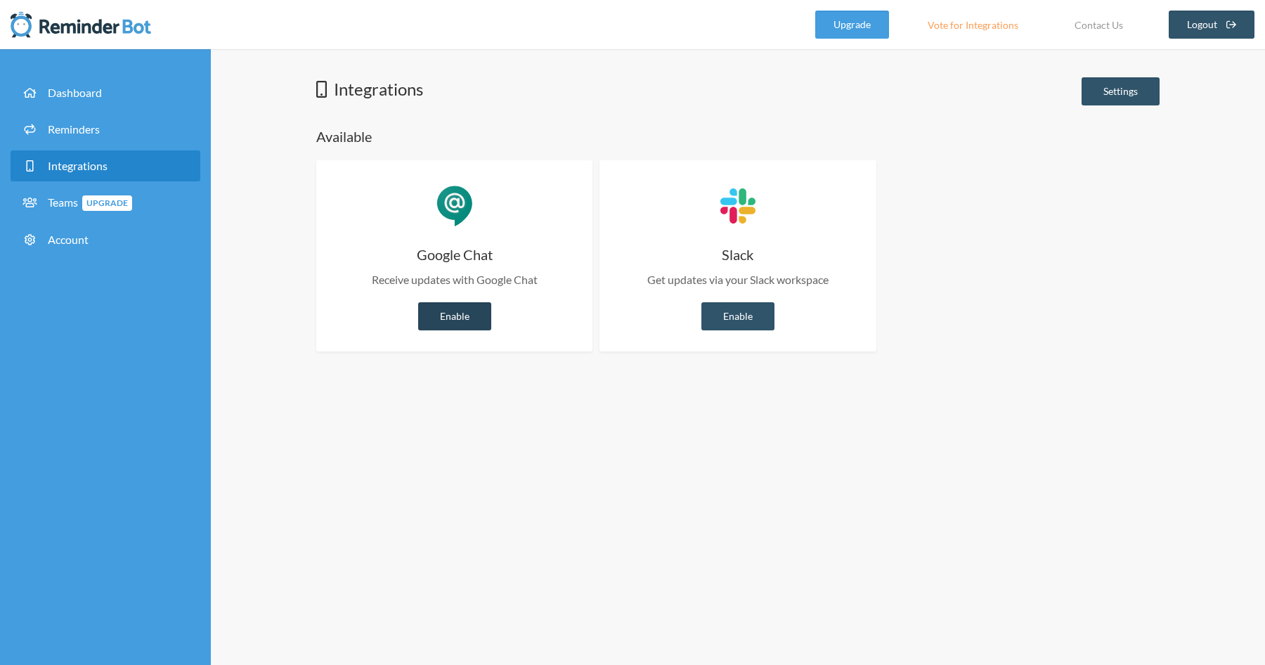
click at [444, 321] on link "Enable" at bounding box center [454, 316] width 73 height 28
